Goal: Participate in discussion

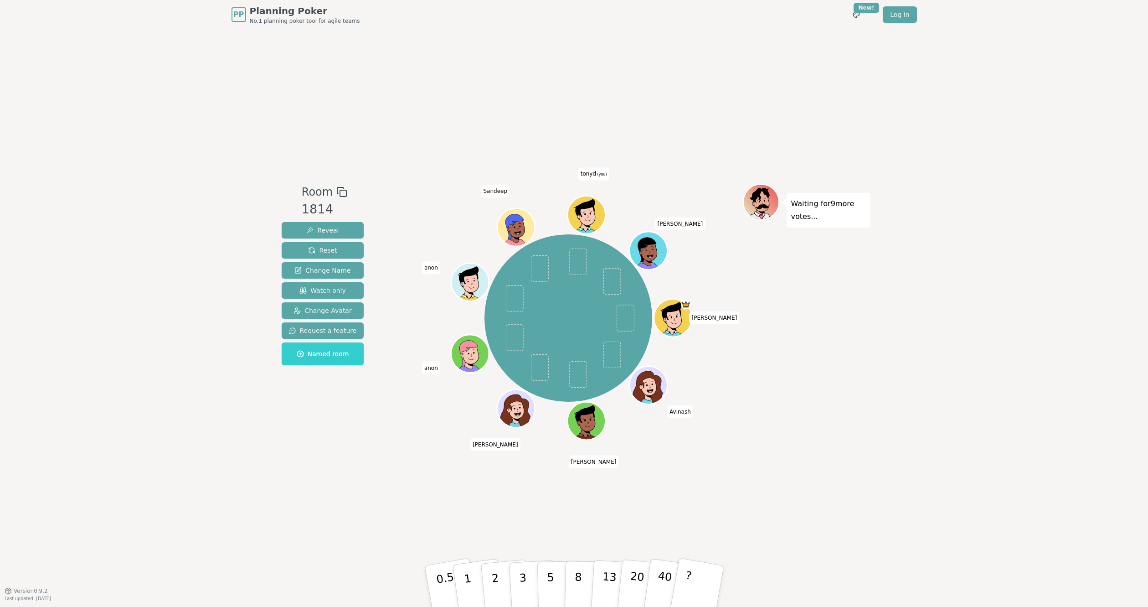
click at [811, 337] on div "Waiting for 9 more votes..." at bounding box center [807, 310] width 128 height 253
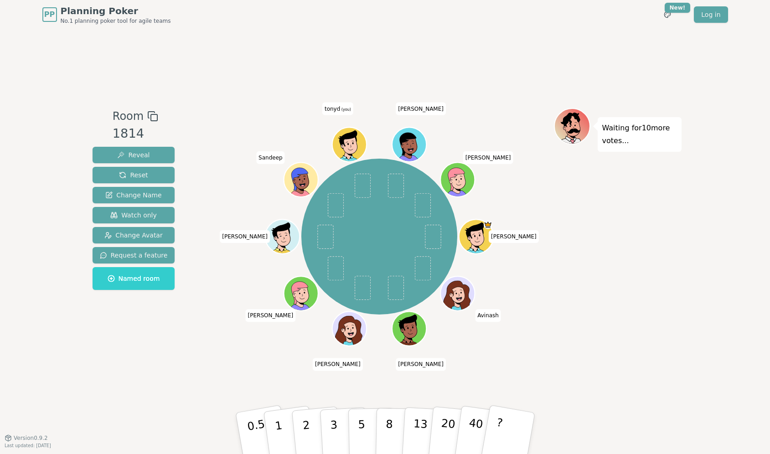
click at [611, 380] on div "Room 1814 Reveal Reset Change Name Watch only Change Avatar Request a feature N…" at bounding box center [385, 233] width 593 height 408
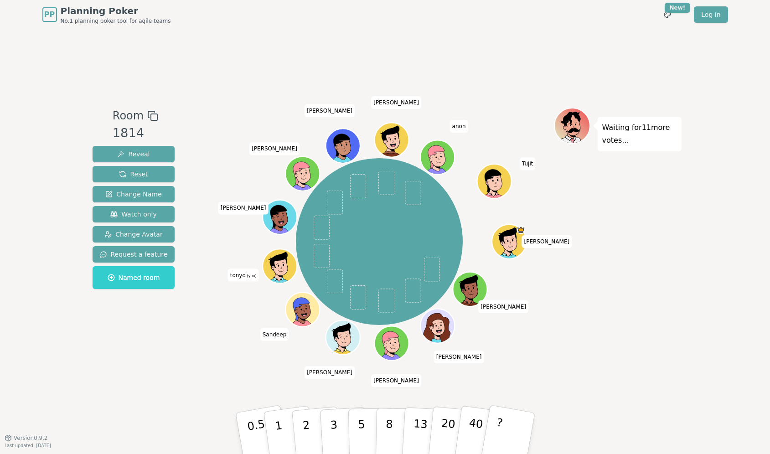
click at [643, 384] on div "Room 1814 Reveal Reset Change Name Watch only Change Avatar Request a feature N…" at bounding box center [385, 233] width 593 height 408
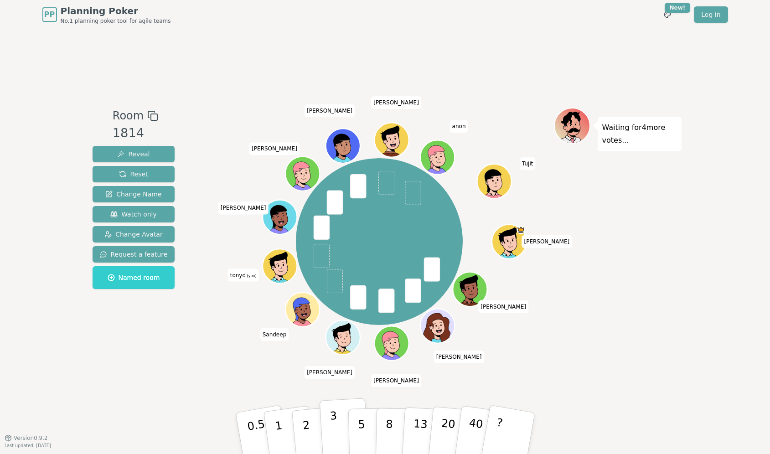
click at [332, 424] on p "3" at bounding box center [334, 434] width 10 height 50
click at [717, 285] on div "PP Planning Poker No.1 planning poker tool for agile teams Toggle theme New! Lo…" at bounding box center [385, 227] width 770 height 454
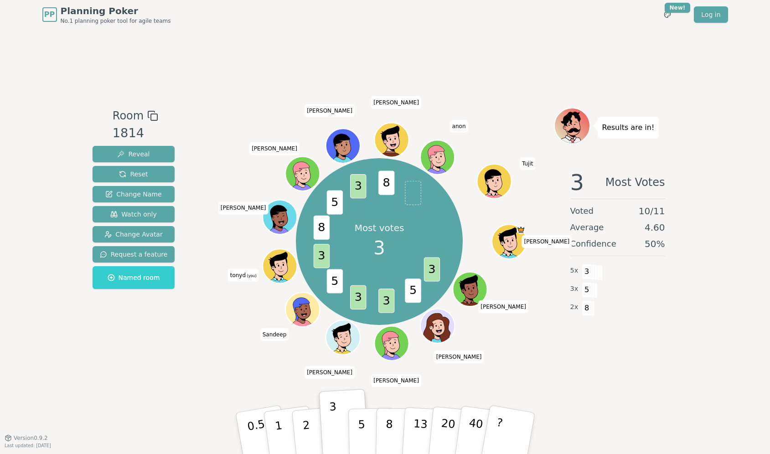
click at [683, 406] on div "PP Planning Poker No.1 planning poker tool for agile teams Toggle theme New! Lo…" at bounding box center [385, 227] width 770 height 454
click at [673, 374] on div "Room 1814 Reveal Reset Change Name Watch only Change Avatar Request a feature N…" at bounding box center [385, 233] width 593 height 408
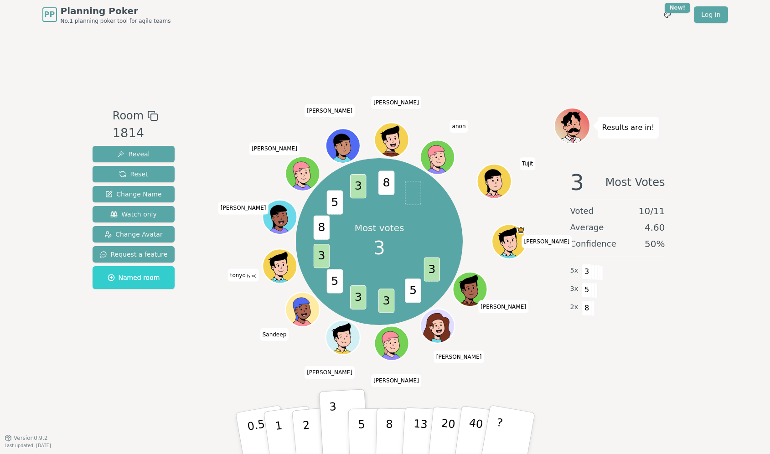
click at [673, 374] on div "Room 1814 Reveal Reset Change Name Watch only Change Avatar Request a feature N…" at bounding box center [385, 233] width 593 height 408
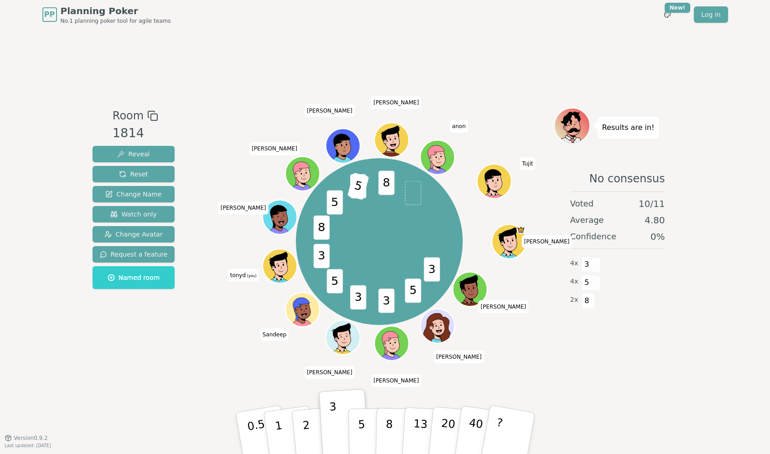
click at [673, 374] on div "Room 1814 Reveal Reset Change Name Watch only Change Avatar Request a feature N…" at bounding box center [385, 233] width 593 height 408
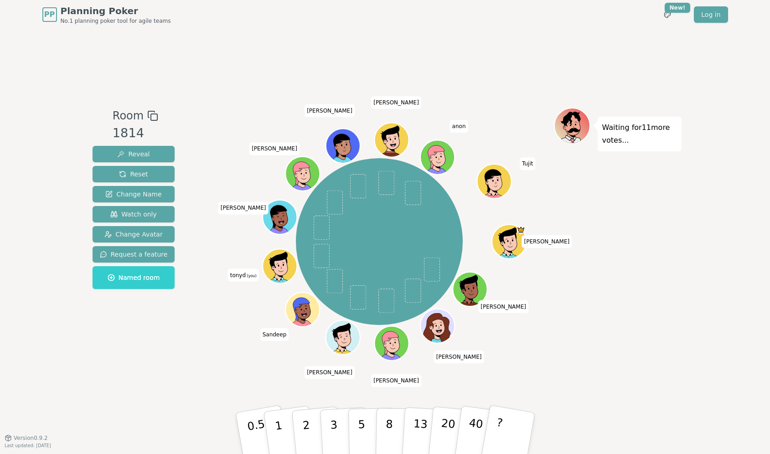
click at [613, 325] on div "Waiting for 11 more votes..." at bounding box center [618, 234] width 128 height 252
click at [515, 36] on div "Room 1814 Reveal Reset Change Name Watch only Change Avatar Request a feature N…" at bounding box center [385, 233] width 593 height 408
click at [22, 152] on div "PP Planning Poker No.1 planning poker tool for agile teams Toggle theme New! Lo…" at bounding box center [385, 227] width 770 height 454
click at [0, 151] on div "PP Planning Poker No.1 planning poker tool for agile teams Toggle theme New! Lo…" at bounding box center [385, 227] width 770 height 454
click at [659, 212] on div "Waiting for 11 more votes..." at bounding box center [618, 234] width 128 height 252
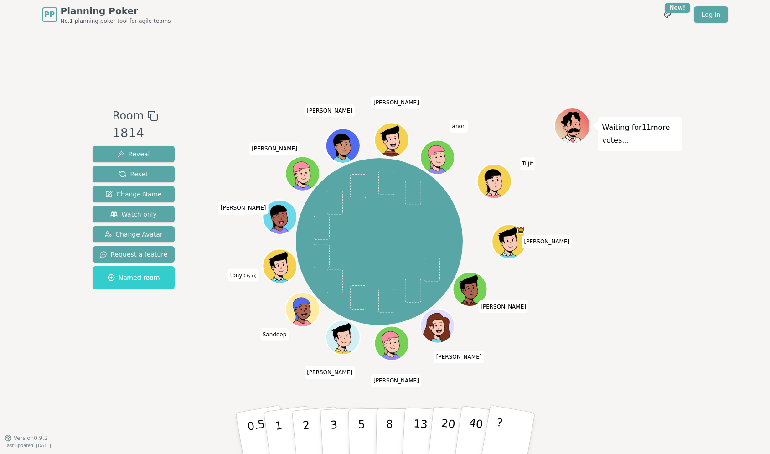
click at [659, 212] on div "Waiting for 11 more votes..." at bounding box center [618, 234] width 128 height 252
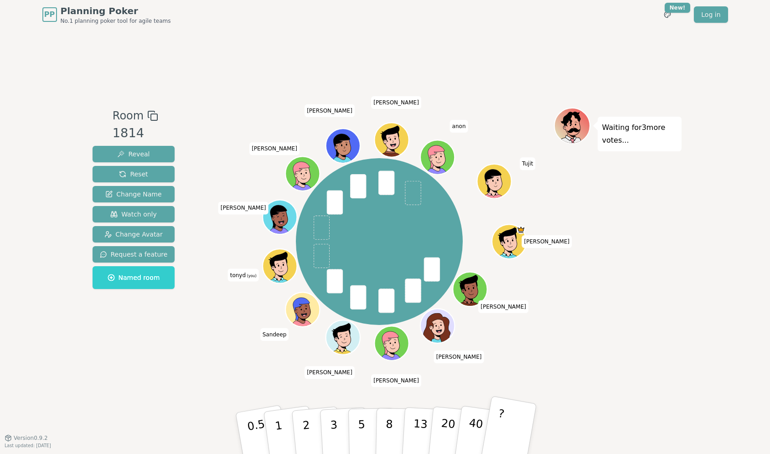
click at [509, 438] on button "?" at bounding box center [507, 433] width 57 height 75
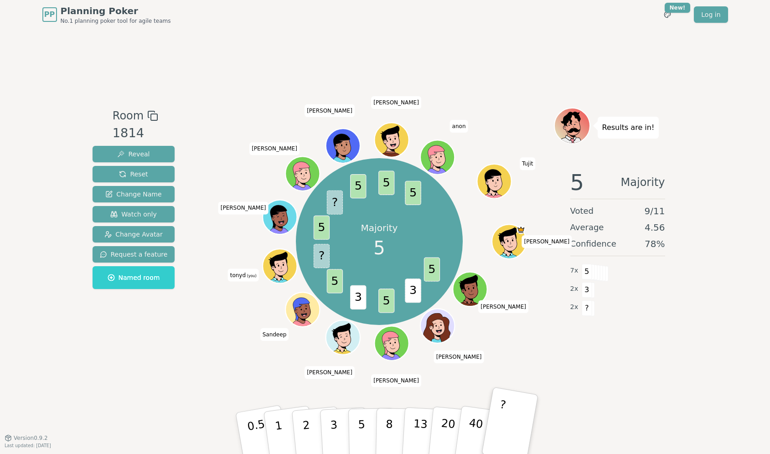
click at [191, 359] on div "Room 1814 Reveal Reset Change Name Watch only Change Avatar Request a feature N…" at bounding box center [385, 234] width 593 height 252
click at [194, 355] on div "Room 1814 Reveal Reset Change Name Watch only Change Avatar Request a feature N…" at bounding box center [385, 234] width 593 height 252
click at [196, 354] on div "Room 1814 Reveal Reset Change Name Watch only Change Avatar Request a feature N…" at bounding box center [385, 234] width 593 height 252
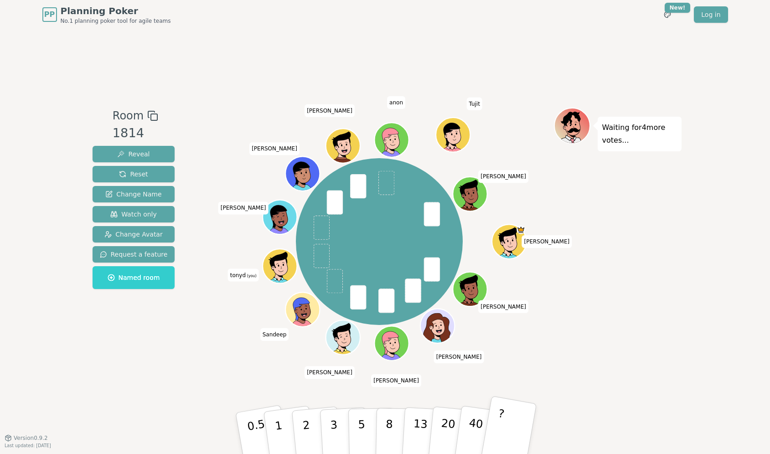
click at [514, 416] on button "?" at bounding box center [507, 433] width 57 height 75
click at [429, 46] on div "Room 1814 Reveal Reset Change Name Watch only Change Avatar Request a feature N…" at bounding box center [385, 233] width 593 height 408
click at [396, 71] on div "Room 1814 Reveal Reset Change Name Watch only Change Avatar Request a feature N…" at bounding box center [385, 233] width 593 height 408
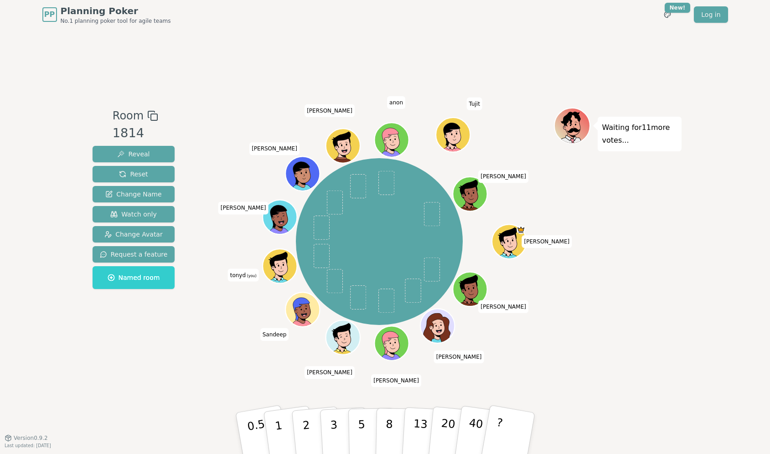
click at [443, 35] on div "Room 1814 Reveal Reset Change Name Watch only Change Avatar Request a feature N…" at bounding box center [385, 233] width 593 height 408
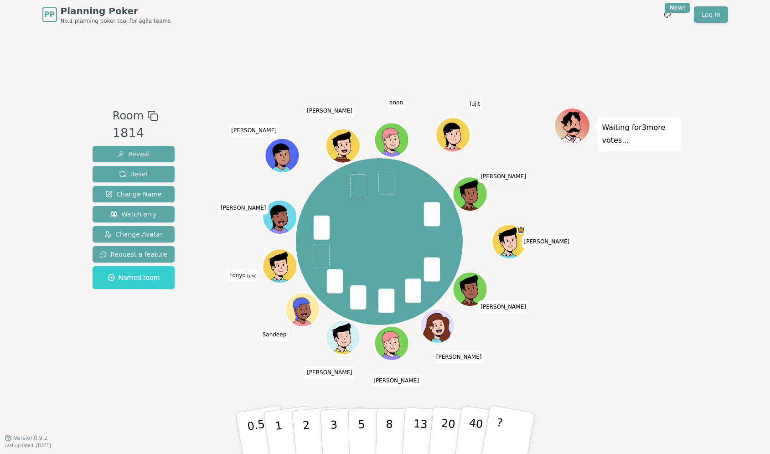
click at [665, 323] on div "Waiting for 3 more votes..." at bounding box center [618, 234] width 128 height 252
drag, startPoint x: 702, startPoint y: 286, endPoint x: 690, endPoint y: 304, distance: 21.2
click at [701, 288] on div "PP Planning Poker No.1 planning poker tool for agile teams Toggle theme New! Lo…" at bounding box center [385, 227] width 770 height 454
click at [500, 430] on p "?" at bounding box center [498, 432] width 14 height 50
